Goal: Check status

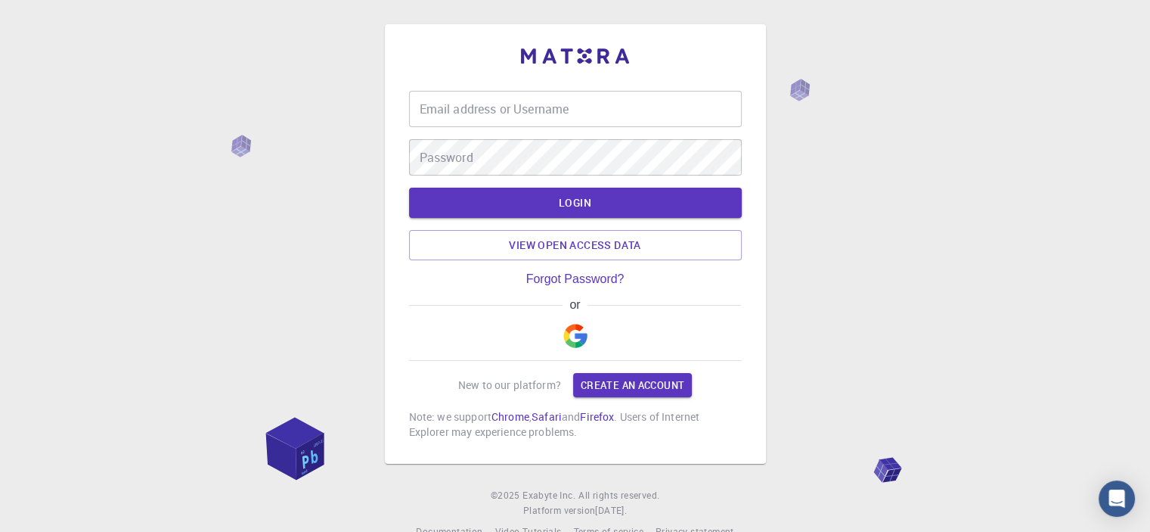
click at [520, 110] on input "Email address or Username" at bounding box center [575, 109] width 333 height 36
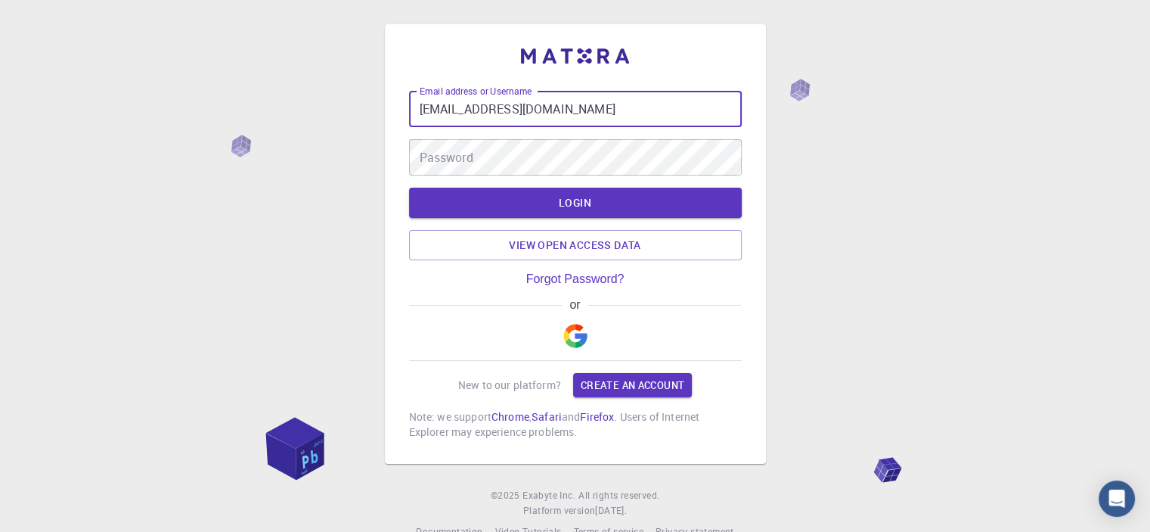
type input "[EMAIL_ADDRESS][DOMAIN_NAME]"
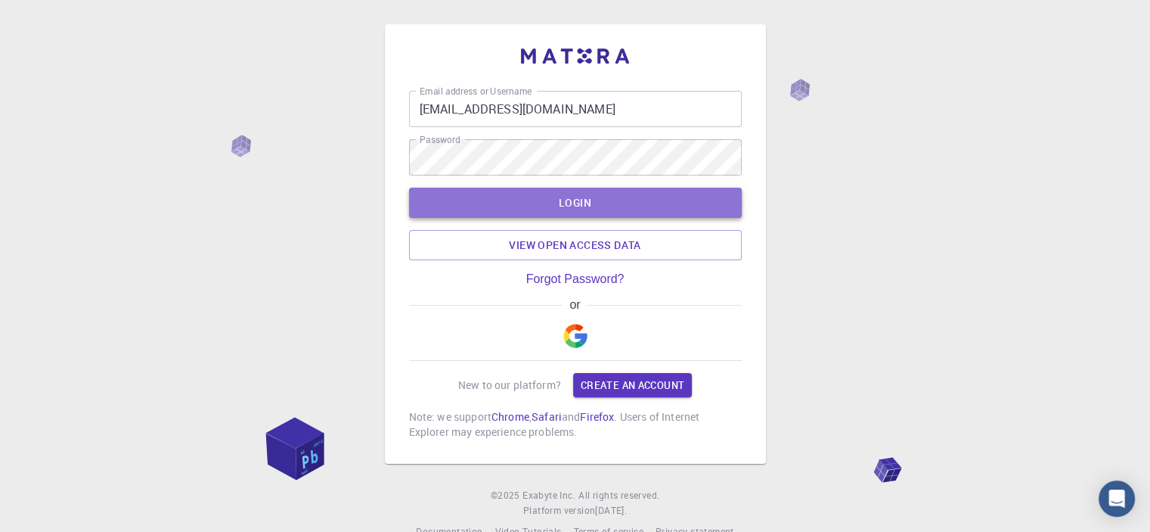
click at [569, 205] on button "LOGIN" at bounding box center [575, 203] width 333 height 30
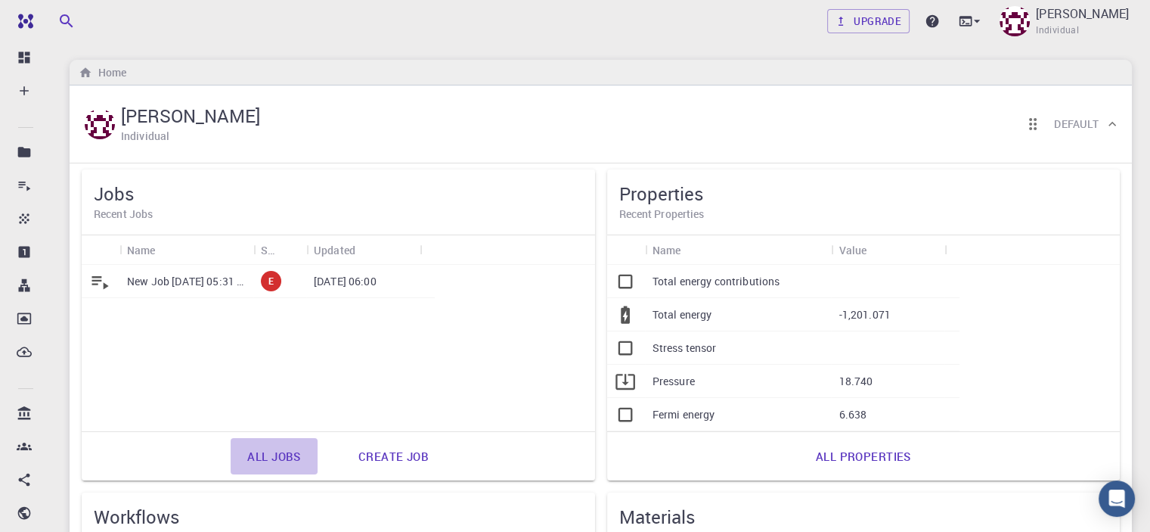
click at [231, 450] on link "All jobs" at bounding box center [274, 456] width 86 height 36
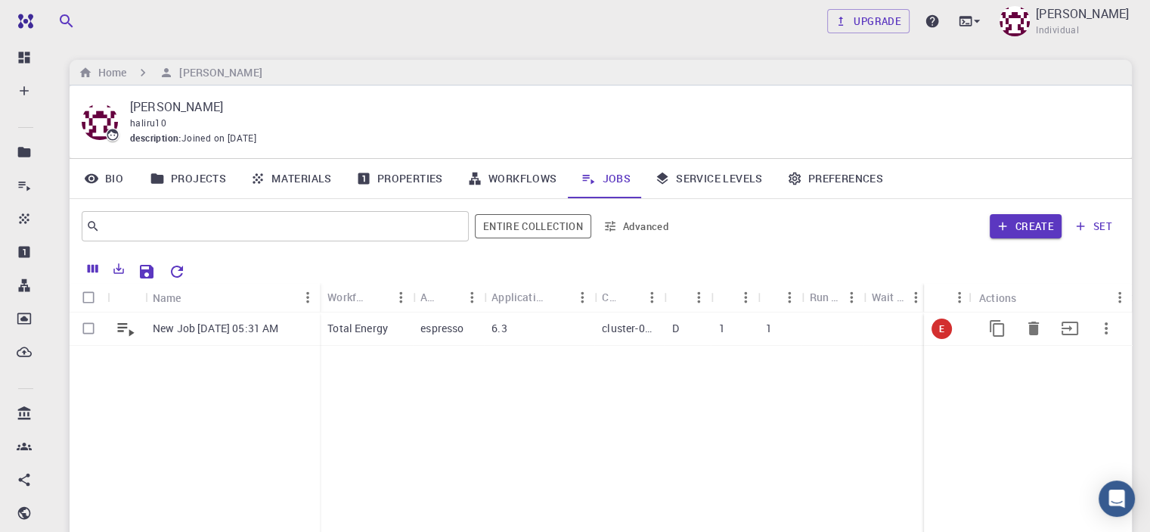
click at [240, 334] on p "New Job [DATE] 05:31 AM" at bounding box center [216, 328] width 126 height 15
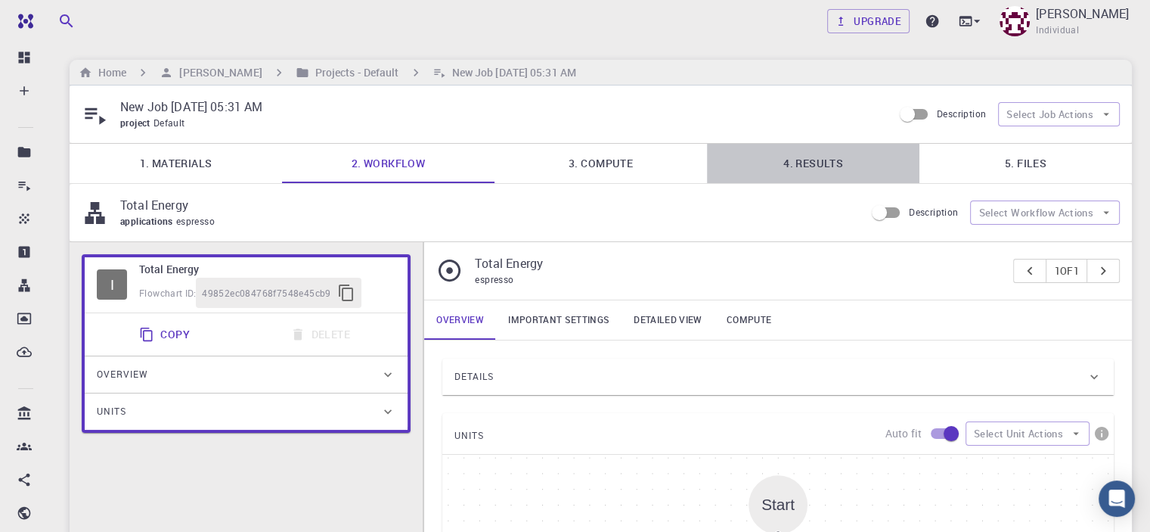
click at [818, 164] on link "4. Results" at bounding box center [813, 163] width 212 height 39
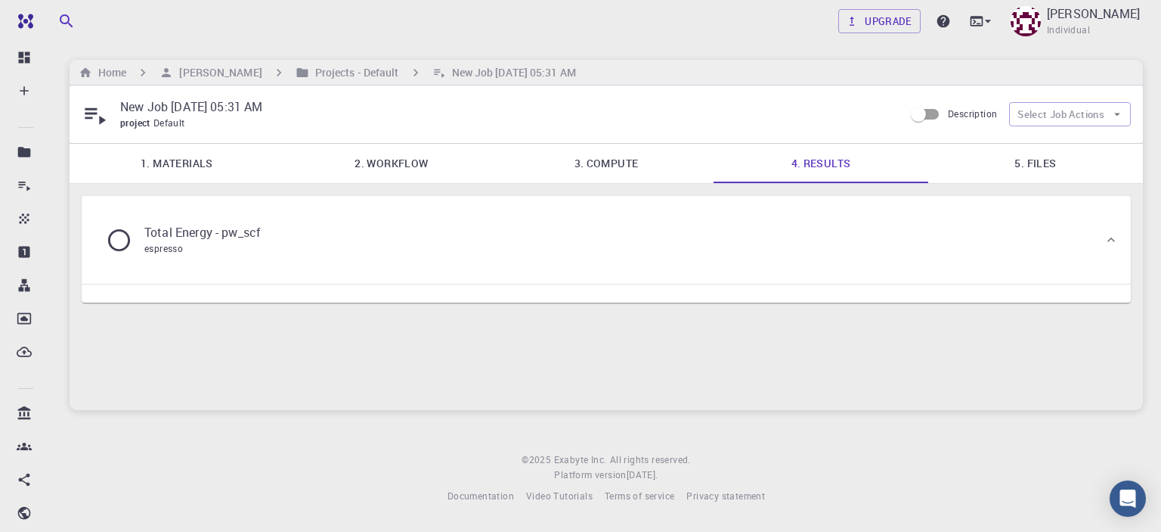
click at [520, 247] on div "Total Energy - pw_scf espresso" at bounding box center [599, 239] width 1010 height 57
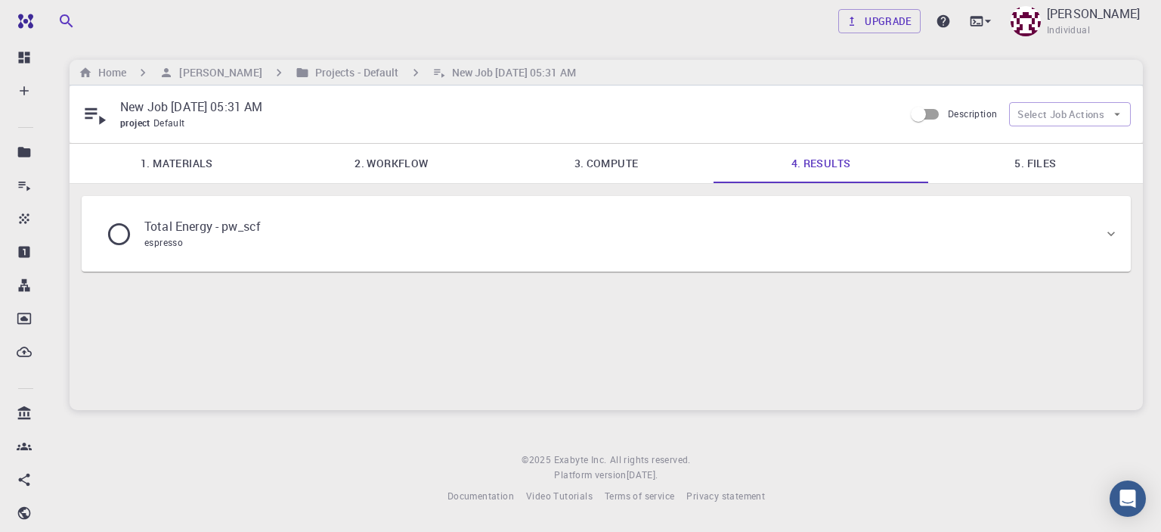
click at [113, 237] on icon at bounding box center [119, 234] width 26 height 26
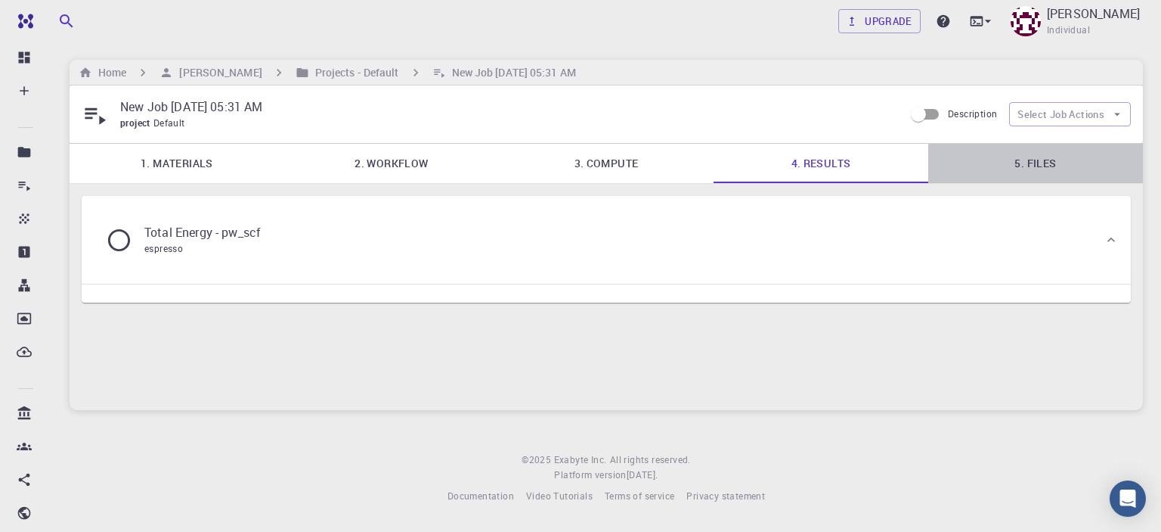
click at [1014, 169] on link "5. Files" at bounding box center [1036, 163] width 215 height 39
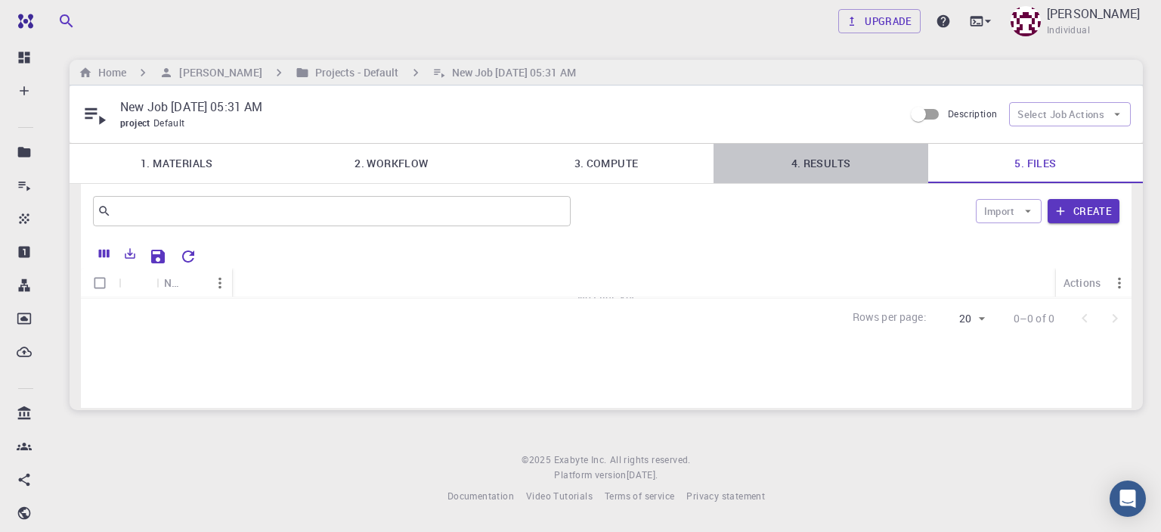
click at [803, 162] on link "4. Results" at bounding box center [821, 163] width 215 height 39
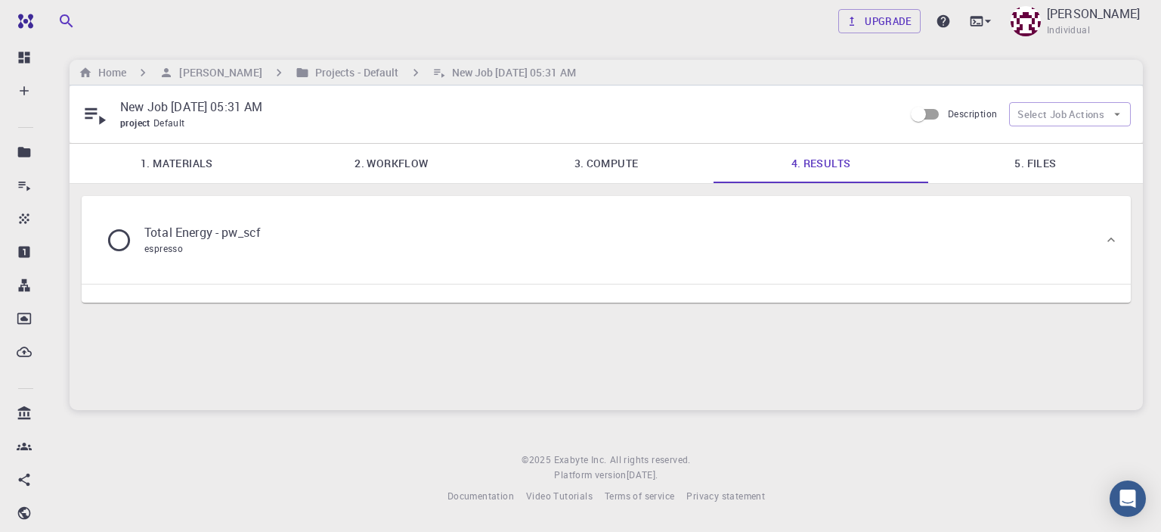
click at [601, 161] on link "3. Compute" at bounding box center [606, 163] width 215 height 39
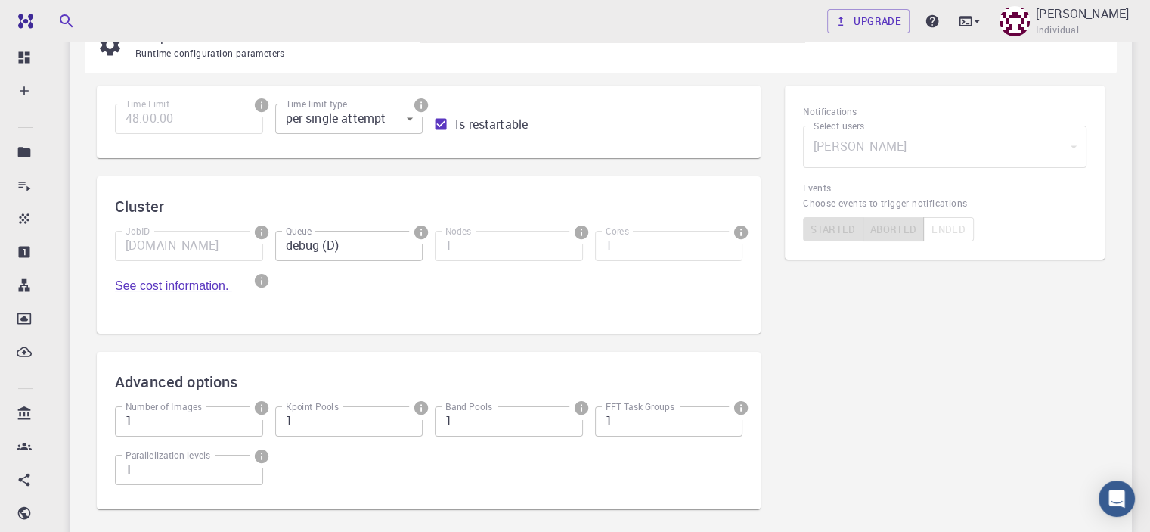
scroll to position [336, 0]
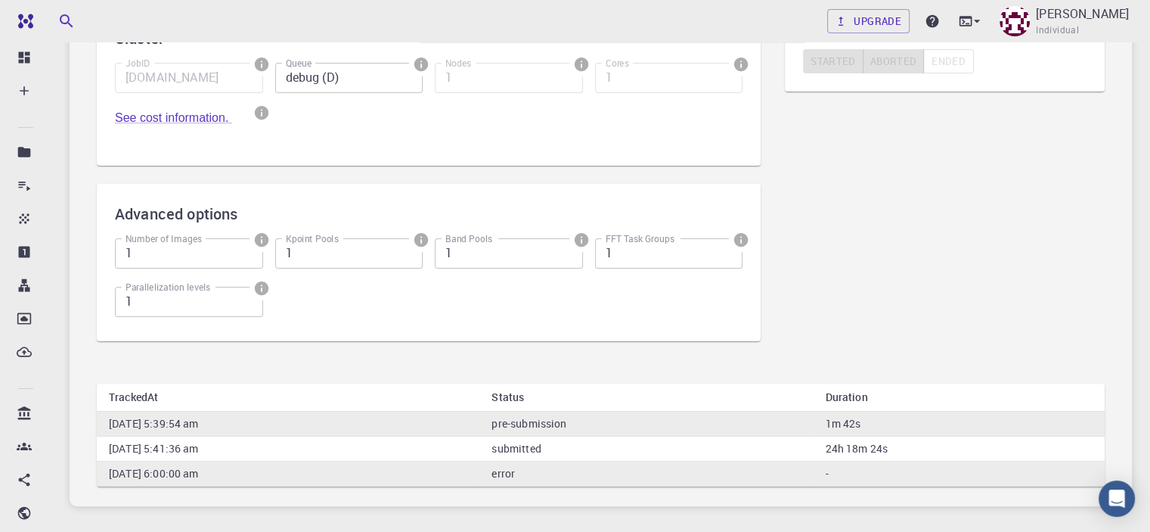
click at [668, 461] on td "error" at bounding box center [645, 473] width 333 height 25
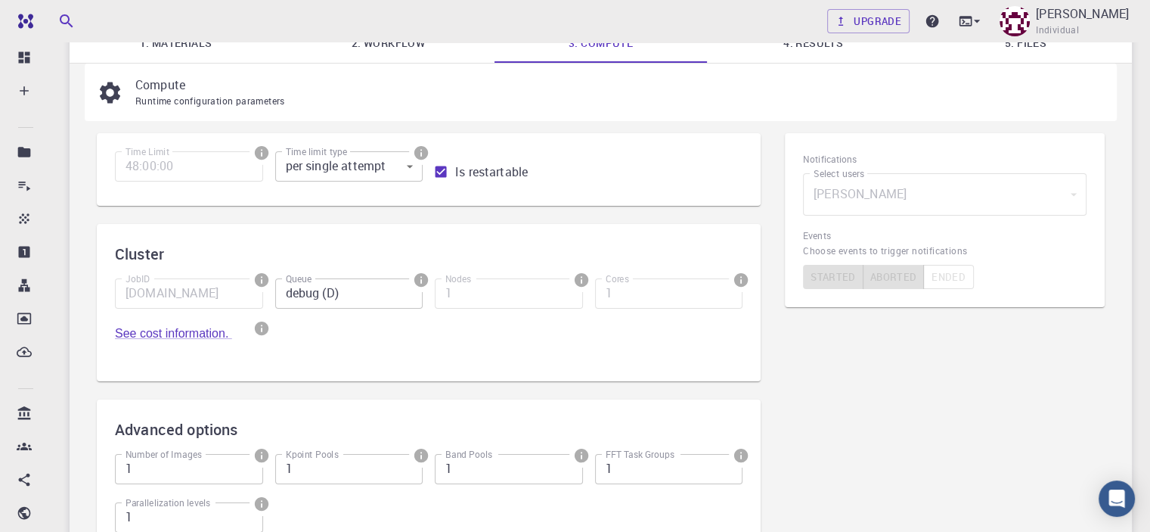
scroll to position [0, 0]
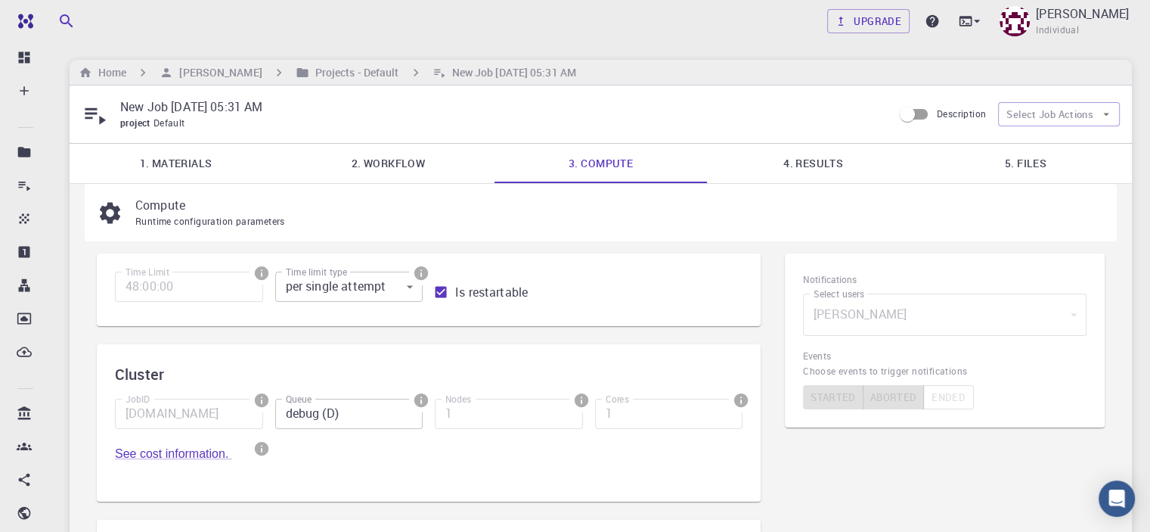
click at [109, 211] on icon at bounding box center [110, 213] width 26 height 26
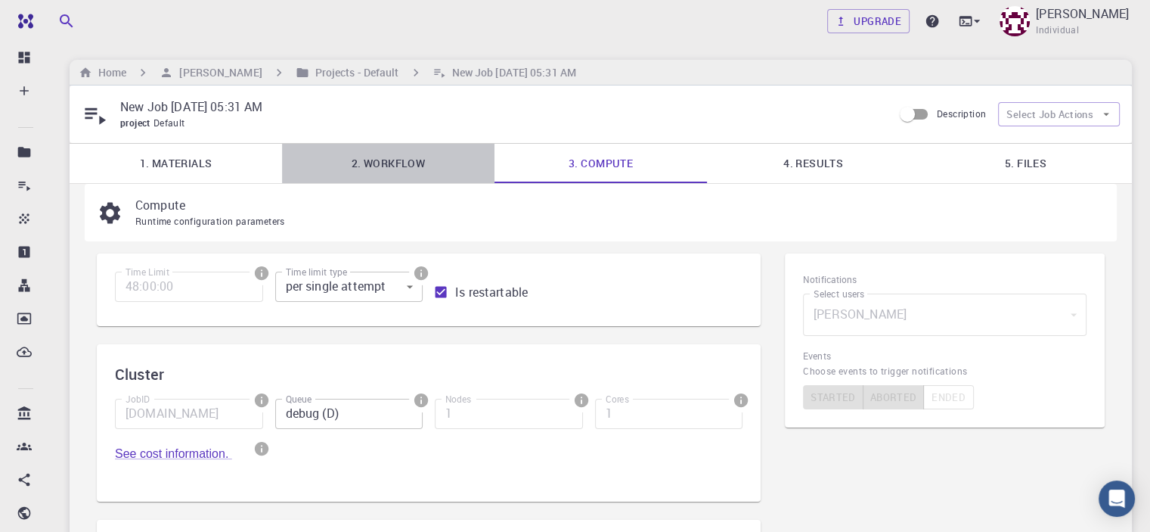
click at [386, 163] on link "2. Workflow" at bounding box center [388, 163] width 212 height 39
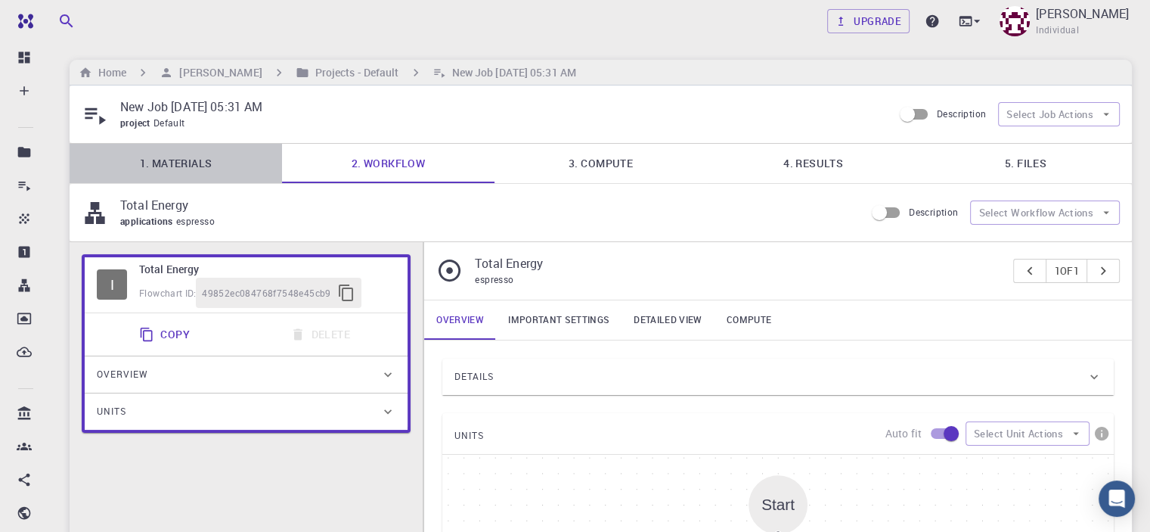
click at [190, 153] on link "1. Materials" at bounding box center [176, 163] width 212 height 39
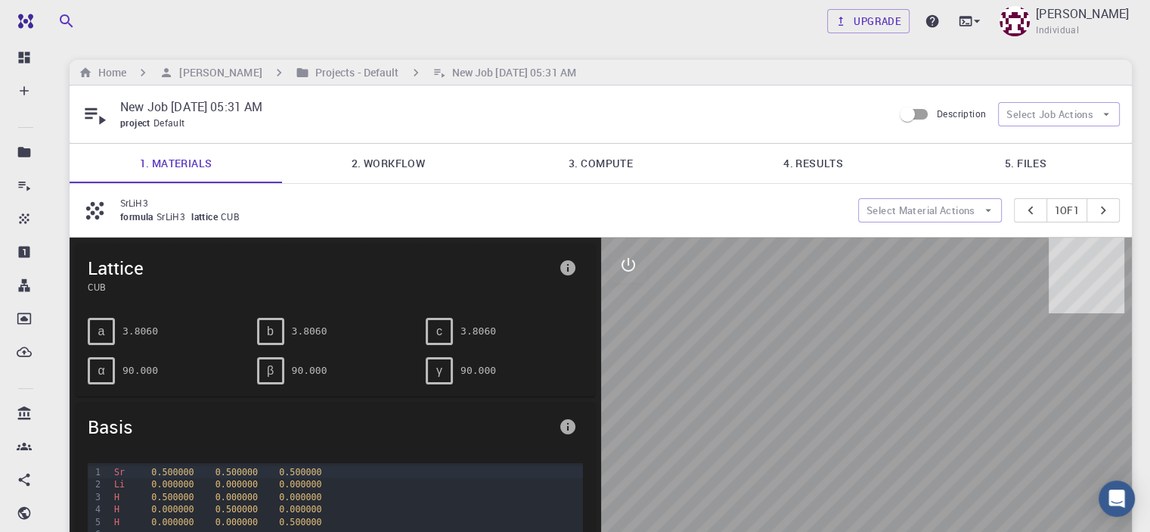
click at [367, 158] on link "2. Workflow" at bounding box center [388, 163] width 212 height 39
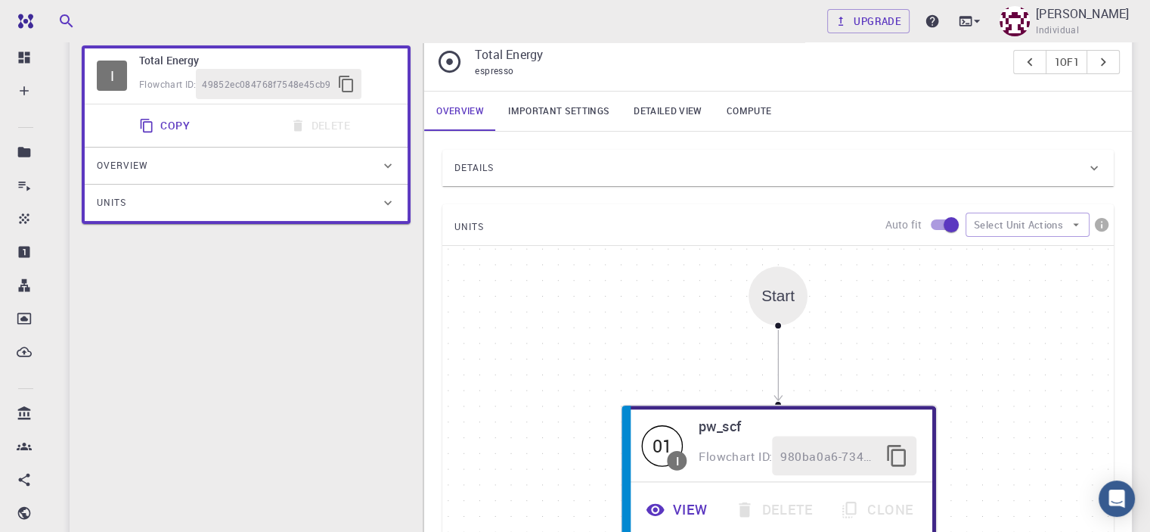
scroll to position [207, 0]
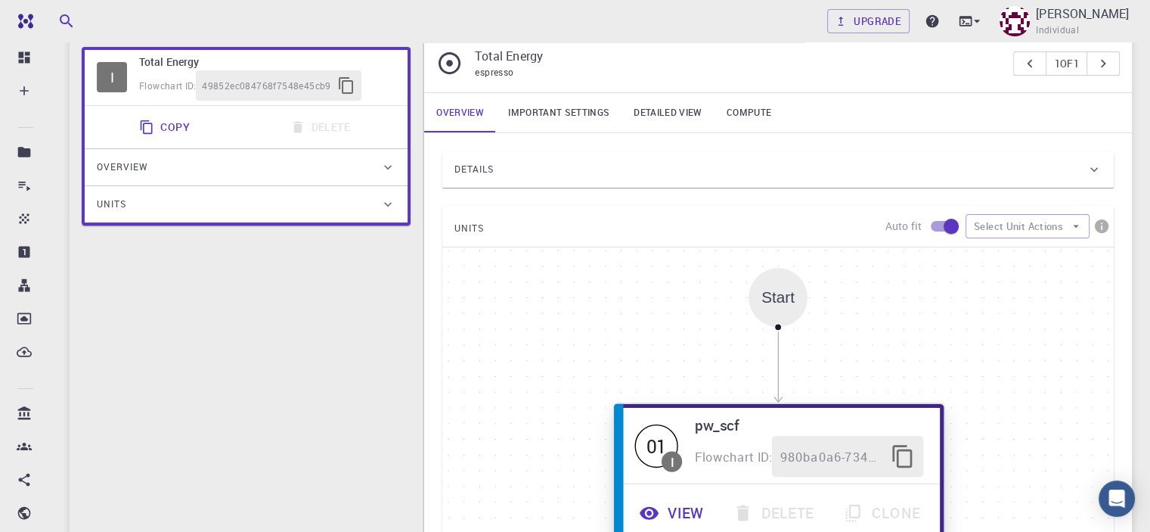
click at [728, 448] on span "Flowchart ID:" at bounding box center [734, 456] width 78 height 17
click at [665, 436] on div "01" at bounding box center [656, 444] width 43 height 43
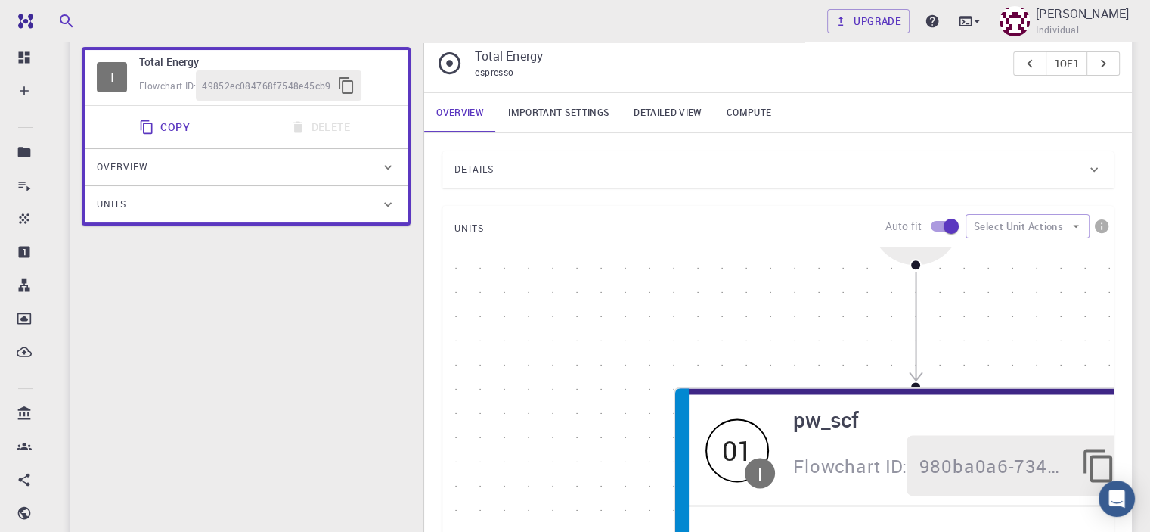
scroll to position [0, 0]
